Goal: Check status: Check status

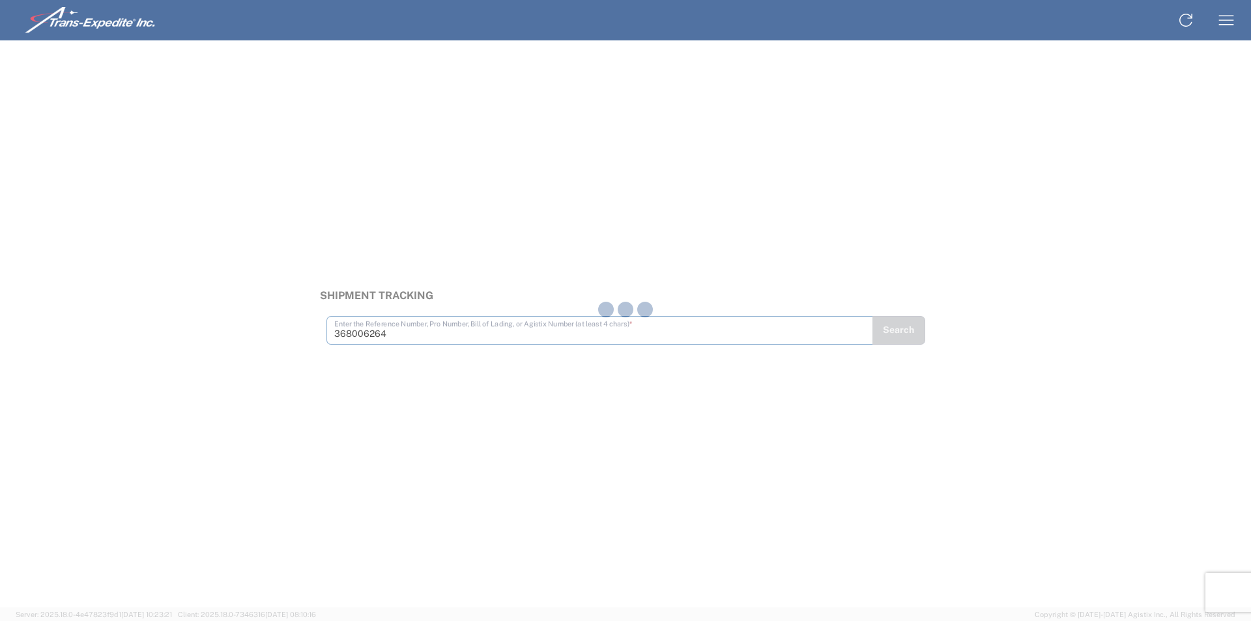
type input "368006264"
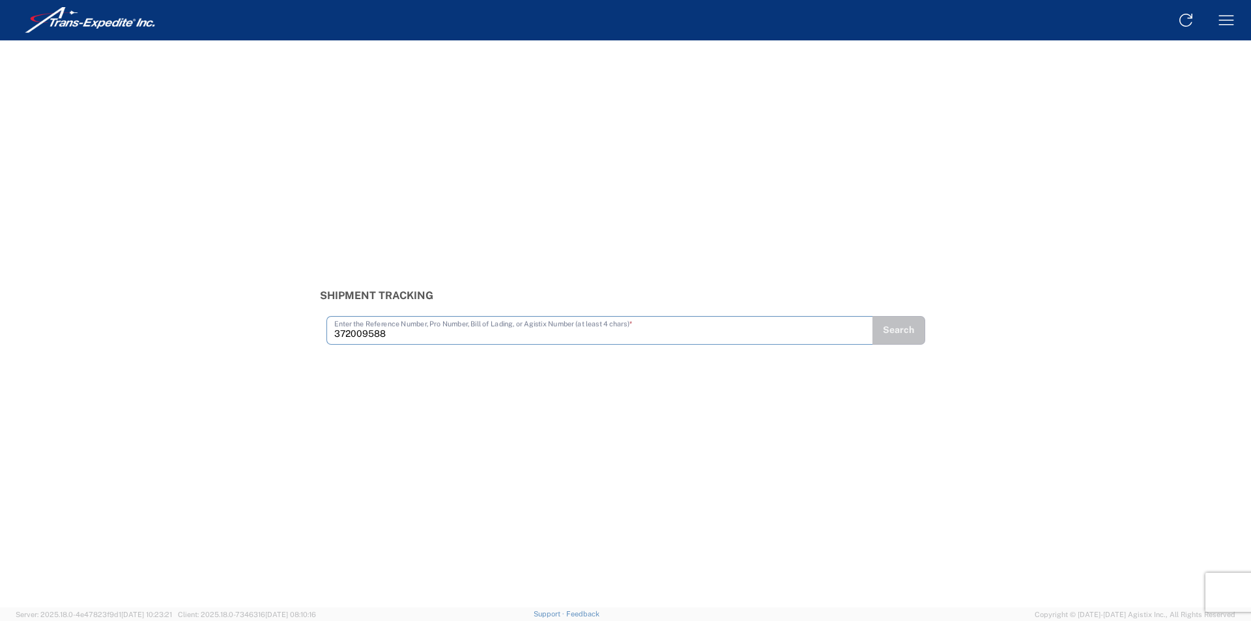
type input "372009588"
type input "375033232"
type input "375033608"
type input "375033648"
type input "375033685"
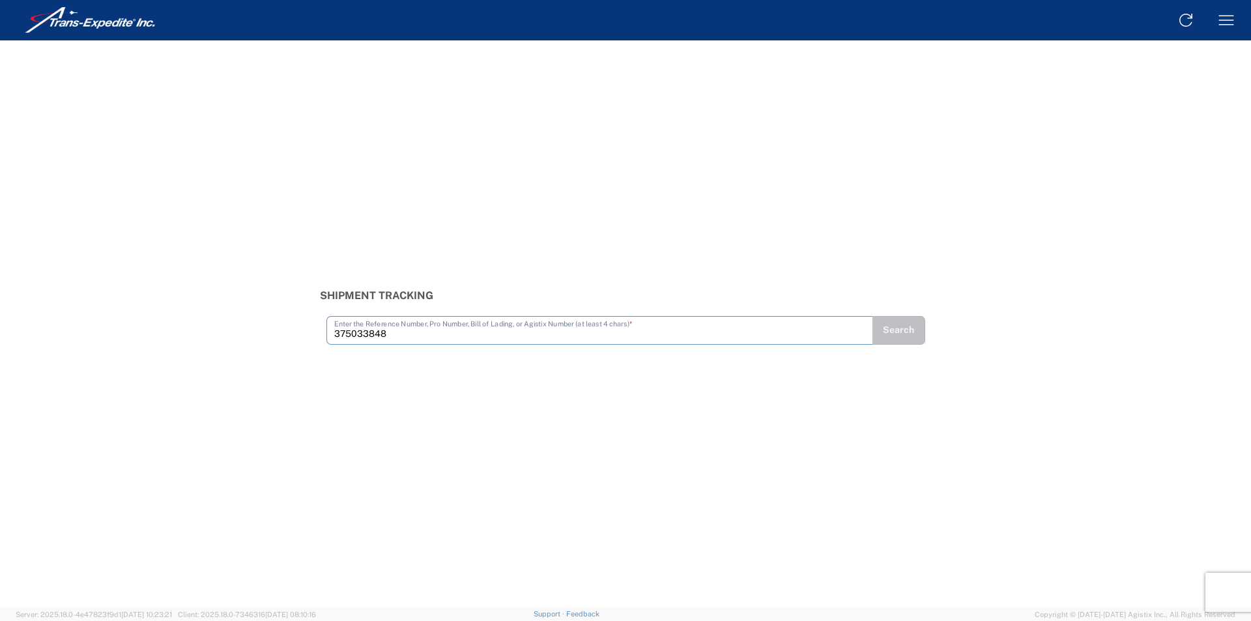
type input "375033848"
type input "375033940"
type input "375033963"
type input "375033971"
type input "375033974"
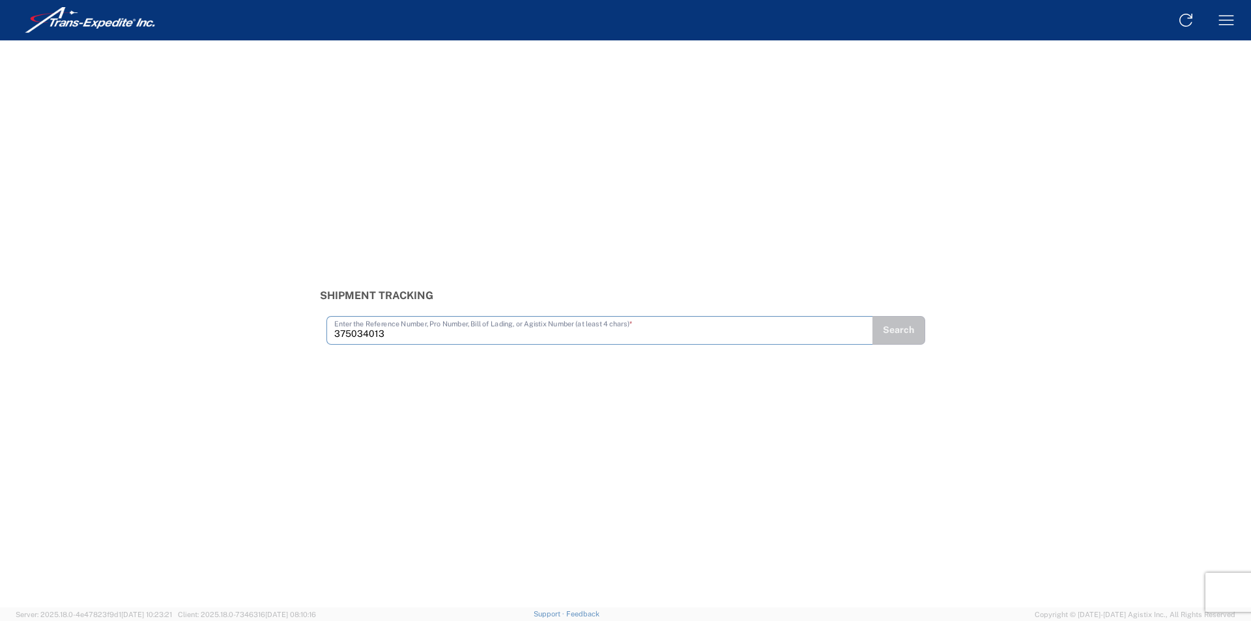
type input "375034013"
type input "375034017"
type input "375034041"
type input "375034108"
